Goal: Task Accomplishment & Management: Manage account settings

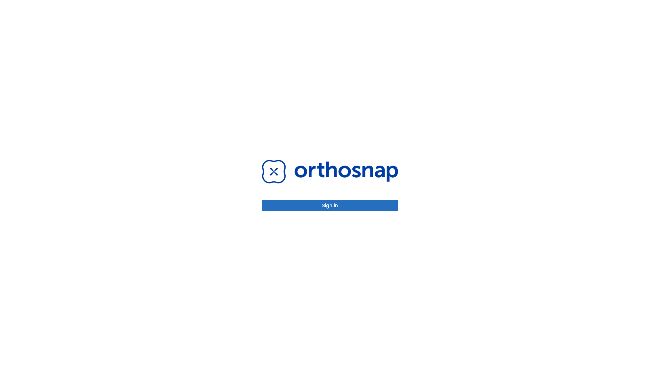
click at [330, 206] on button "Sign in" at bounding box center [330, 205] width 136 height 11
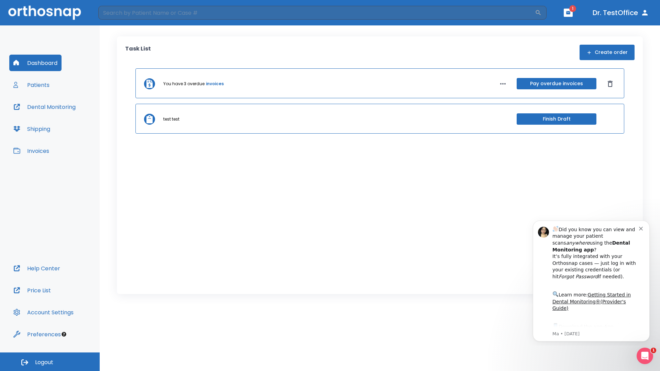
click at [50, 362] on span "Logout" at bounding box center [44, 363] width 18 height 8
